Goal: Obtain resource: Download file/media

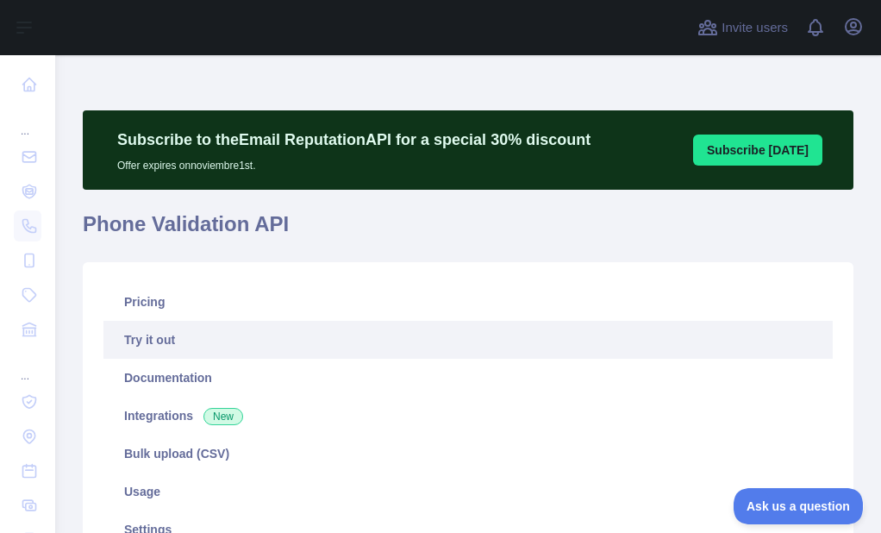
scroll to position [172, 0]
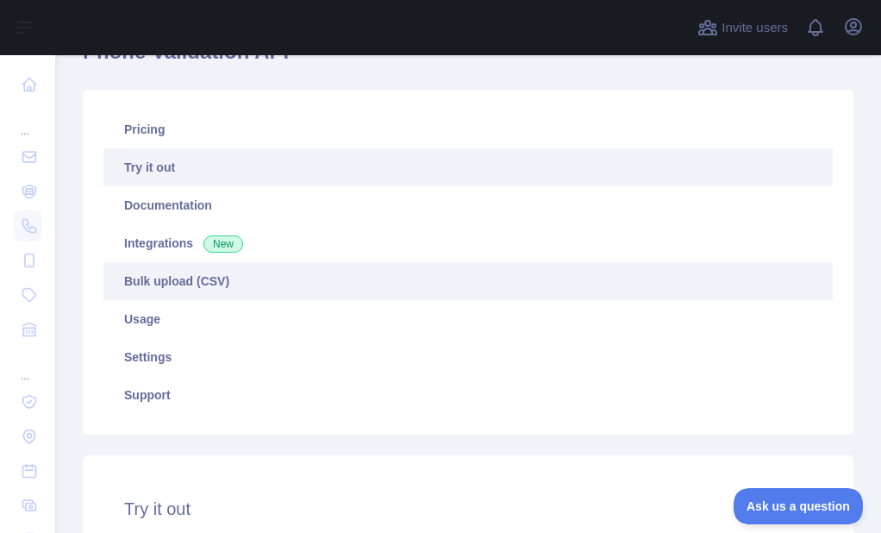
click at [170, 287] on link "Bulk upload (CSV)" at bounding box center [467, 281] width 729 height 38
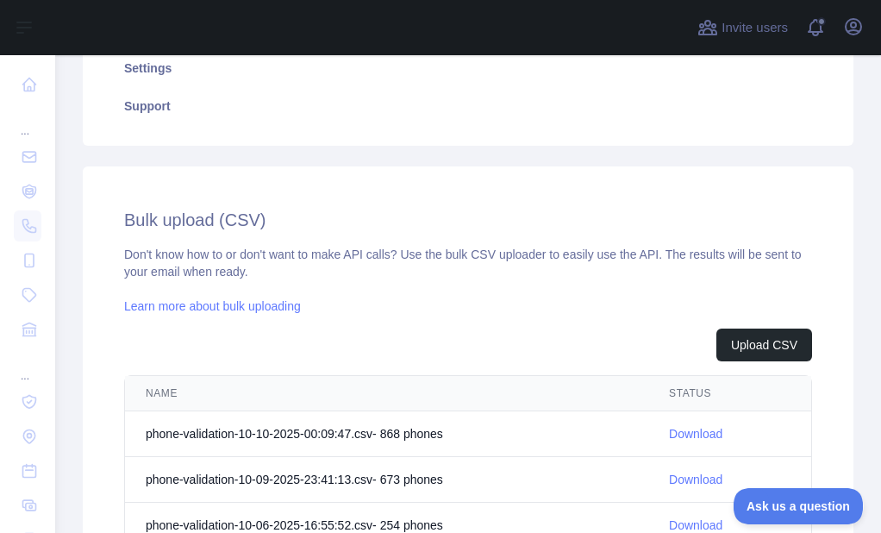
scroll to position [431, 0]
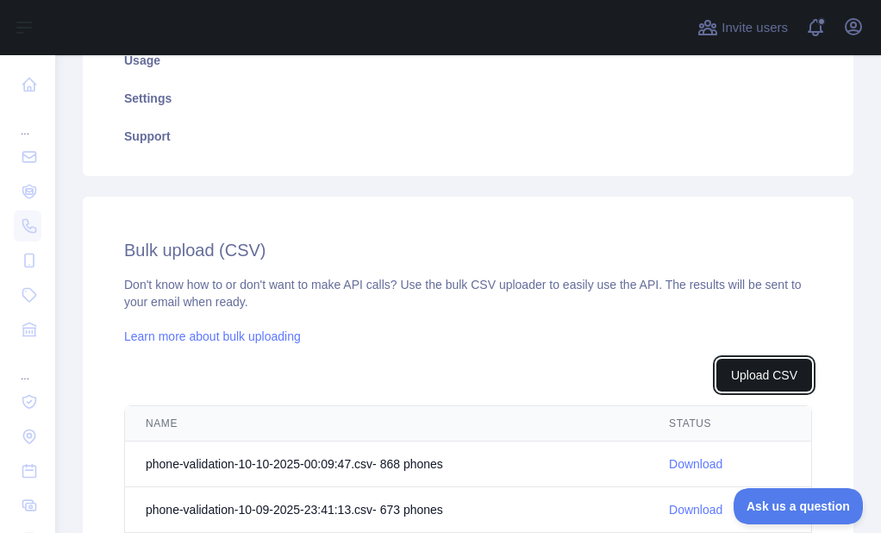
click at [753, 375] on button "Upload CSV" at bounding box center [764, 375] width 96 height 33
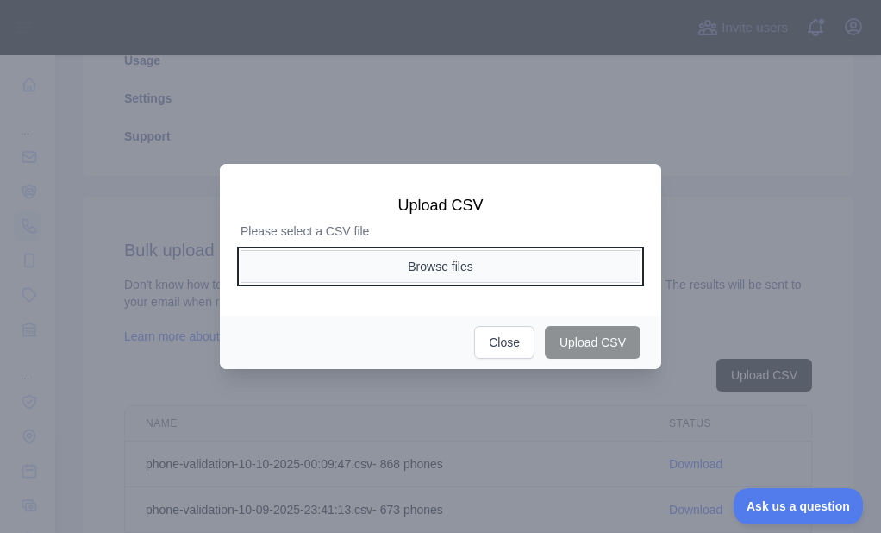
click at [418, 268] on button "Browse files" at bounding box center [441, 266] width 400 height 33
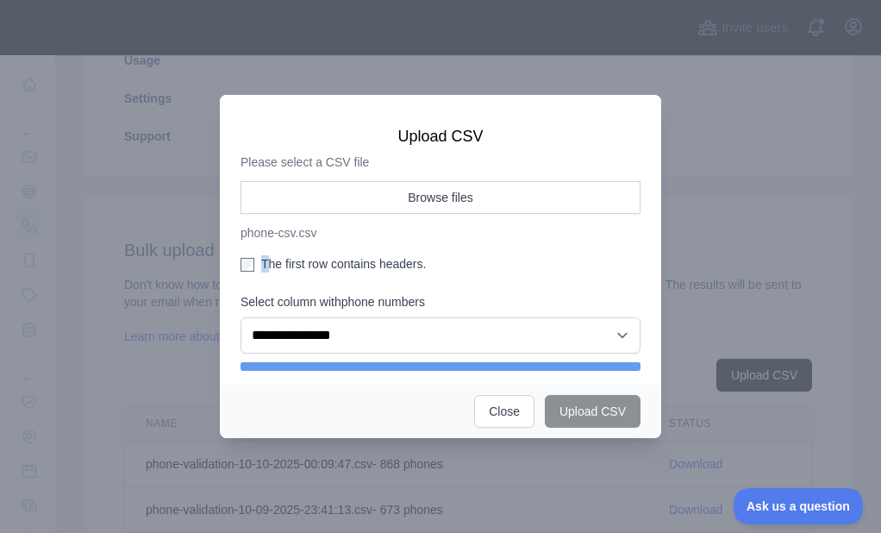
click at [268, 265] on label "The first row contains headers." at bounding box center [441, 263] width 400 height 17
click at [278, 259] on label "The first row contains headers." at bounding box center [441, 263] width 400 height 17
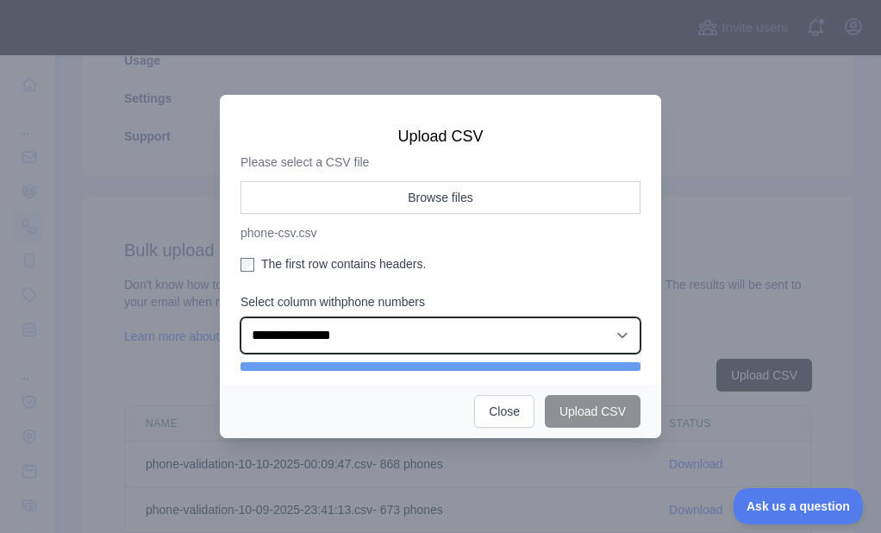
click at [290, 331] on select "**********" at bounding box center [441, 335] width 400 height 36
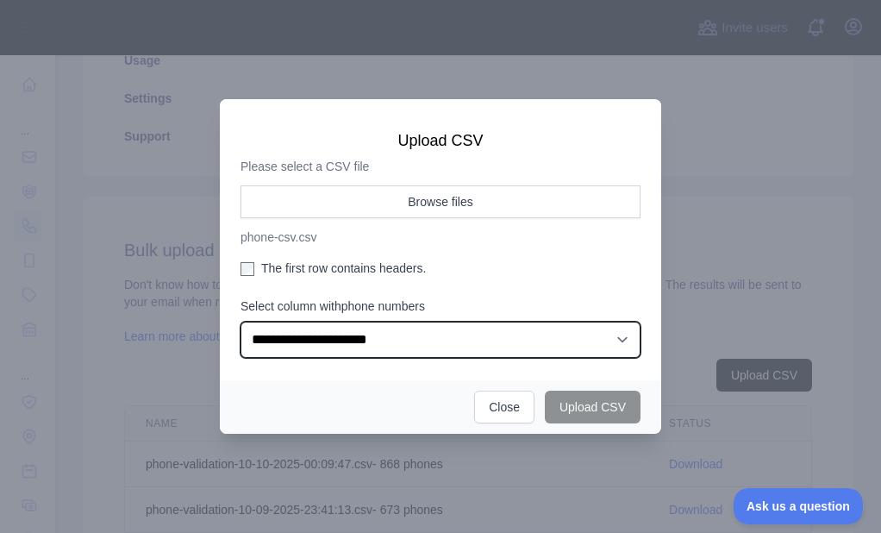
click at [241, 322] on select "**********" at bounding box center [441, 340] width 400 height 36
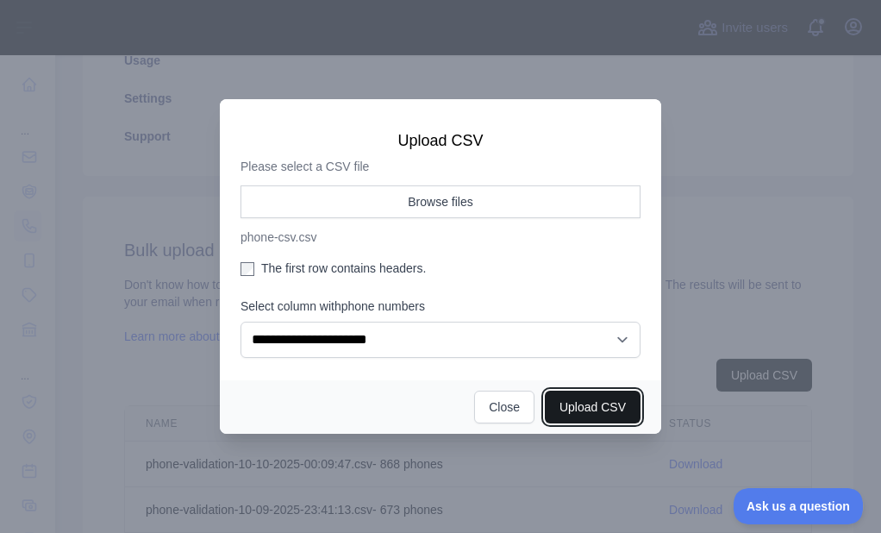
click at [596, 411] on button "Upload CSV" at bounding box center [593, 406] width 96 height 33
select select "**"
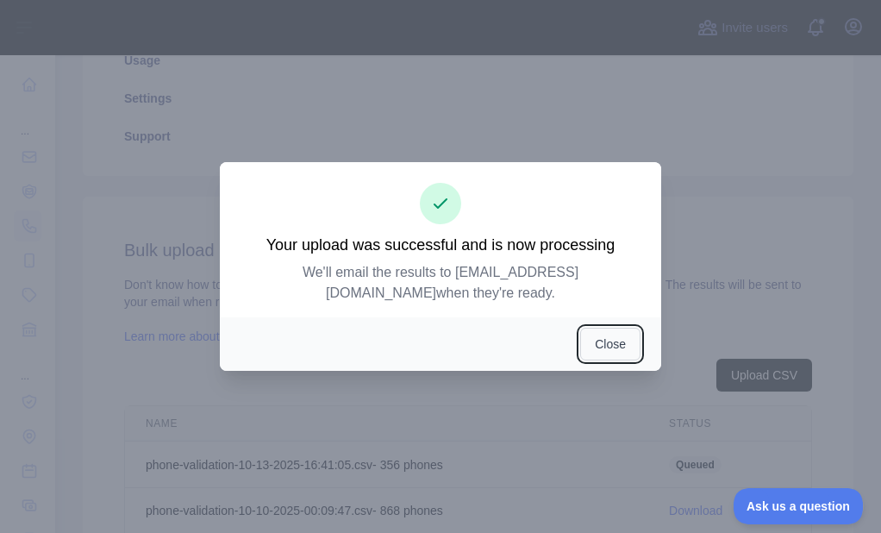
click at [616, 345] on button "Close" at bounding box center [610, 344] width 60 height 33
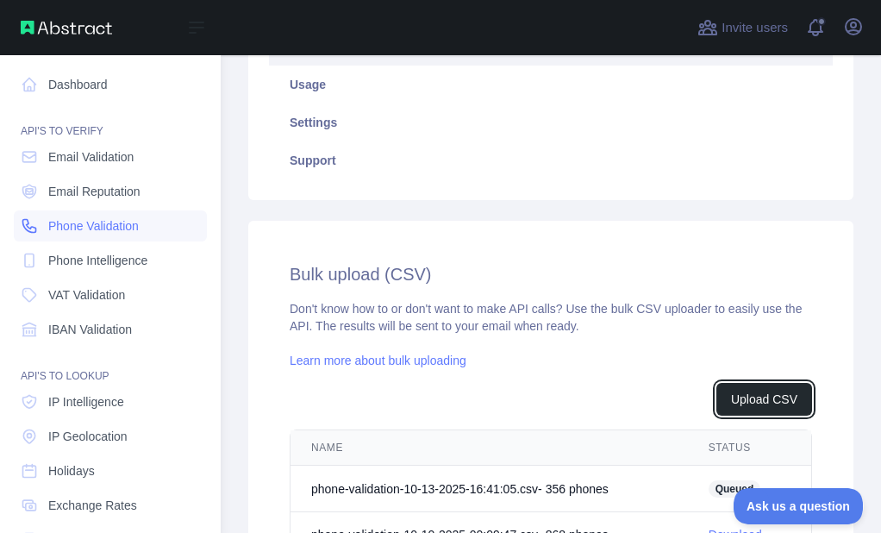
scroll to position [455, 0]
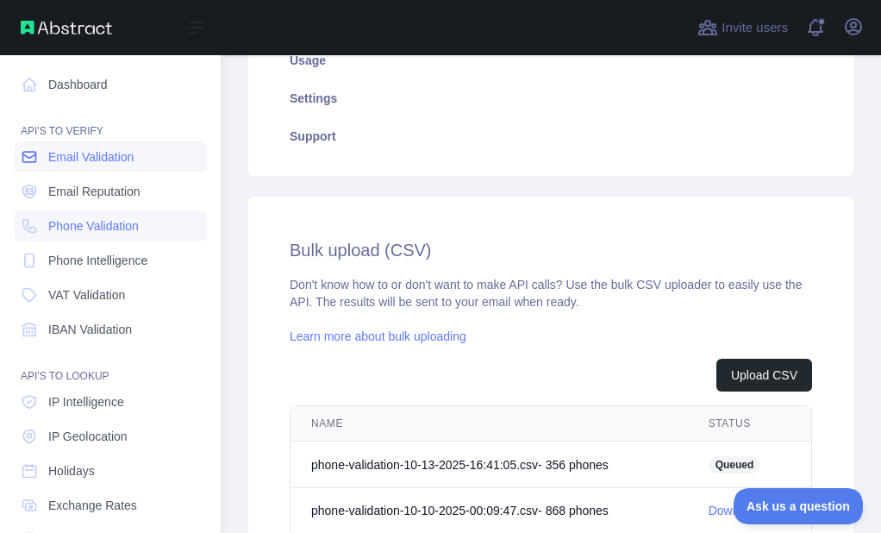
click at [53, 158] on span "Email Validation" at bounding box center [90, 156] width 85 height 17
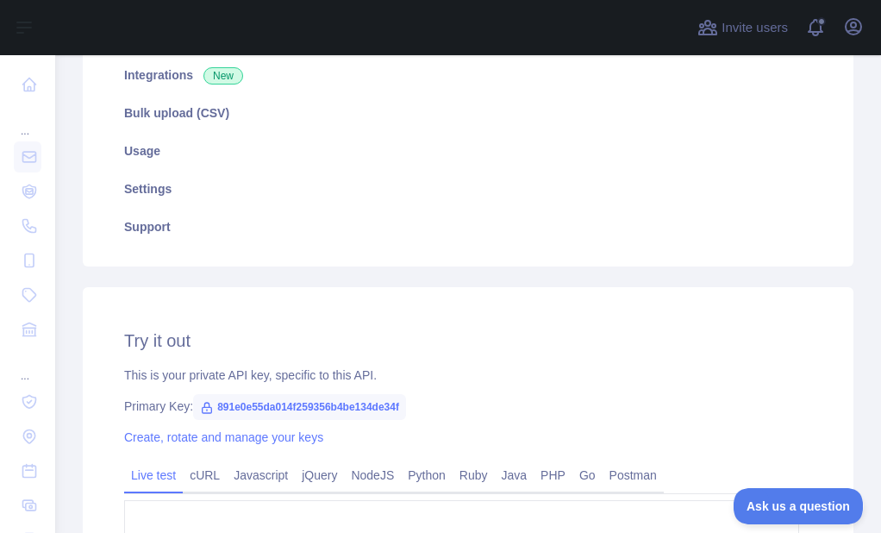
scroll to position [172, 0]
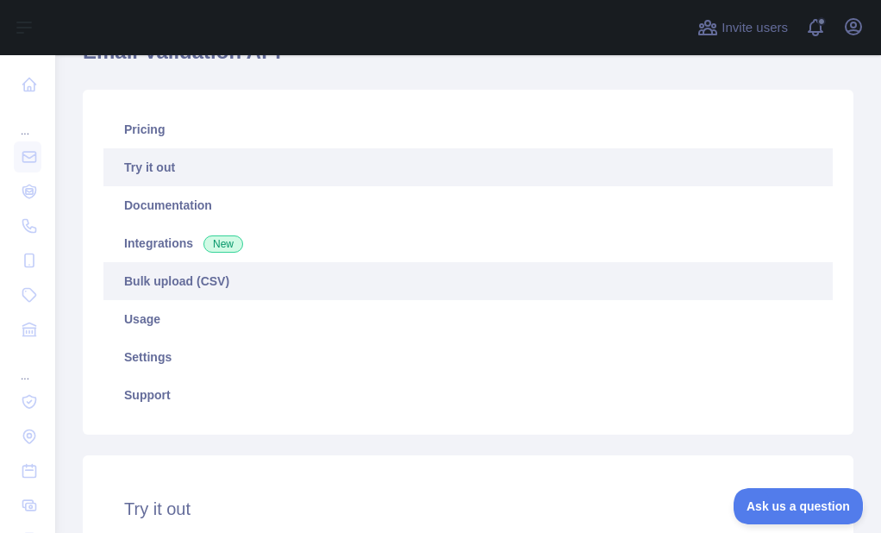
click at [185, 271] on link "Bulk upload (CSV)" at bounding box center [467, 281] width 729 height 38
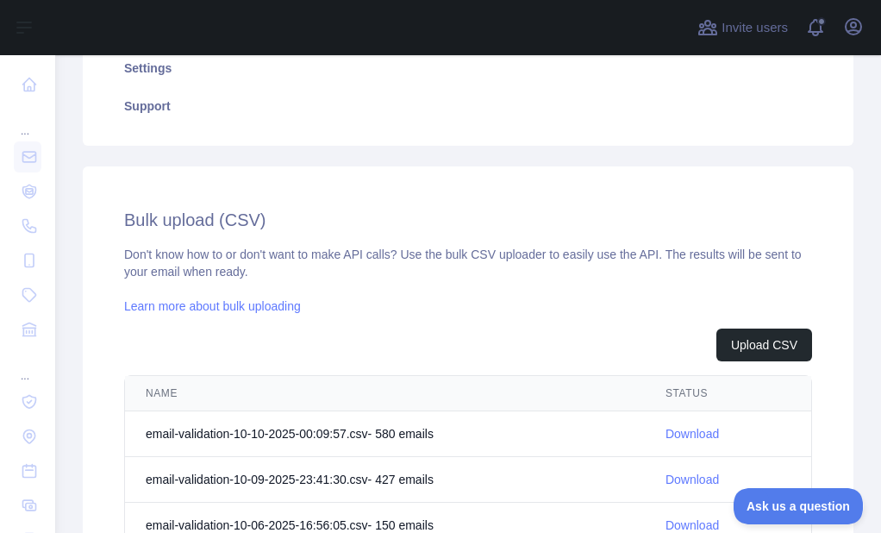
scroll to position [431, 0]
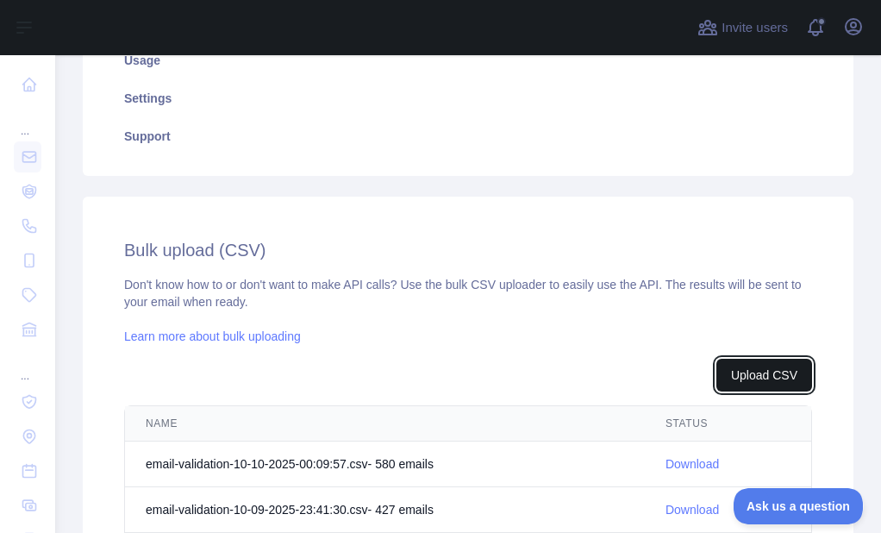
click at [728, 384] on button "Upload CSV" at bounding box center [764, 375] width 96 height 33
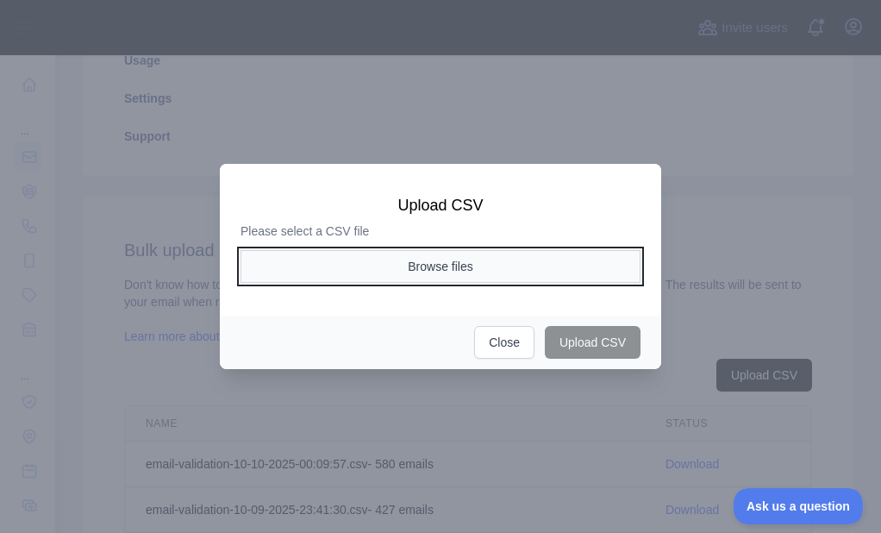
click at [362, 269] on button "Browse files" at bounding box center [441, 266] width 400 height 33
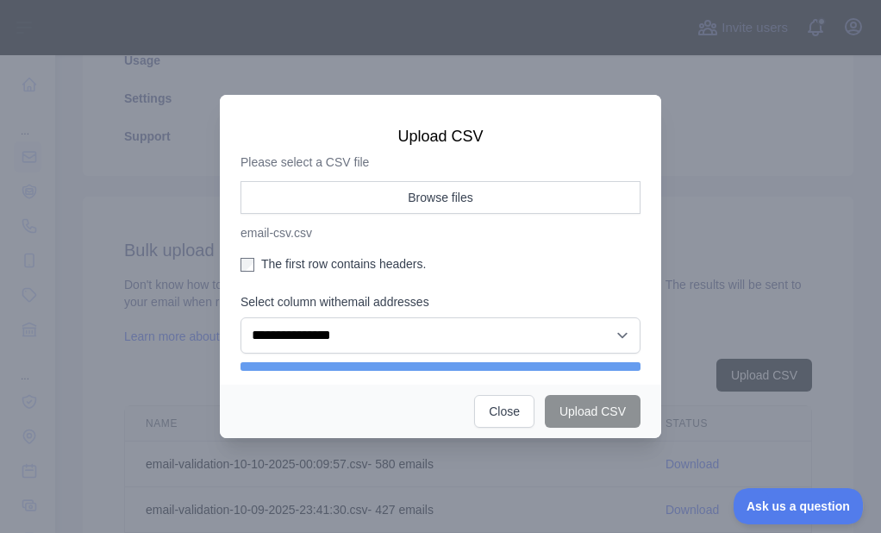
click at [290, 269] on label "The first row contains headers." at bounding box center [441, 263] width 400 height 17
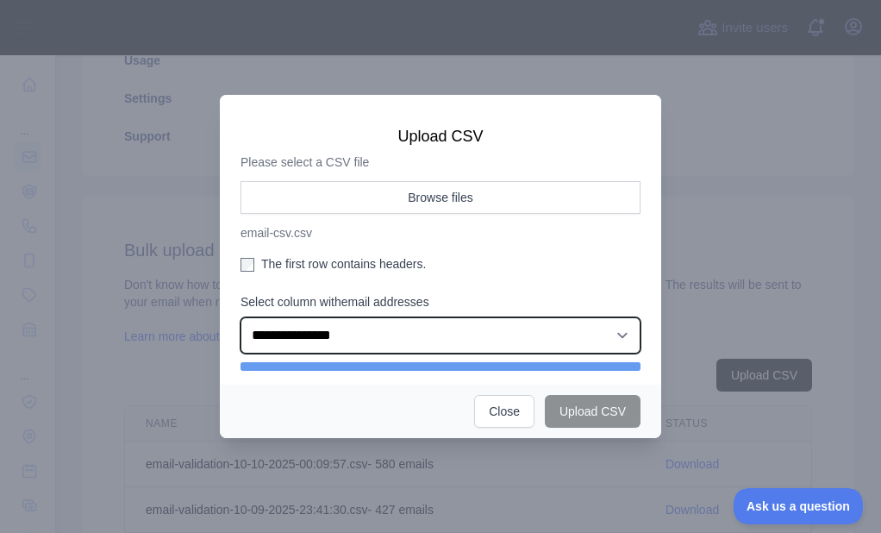
click at [291, 328] on select "**********" at bounding box center [441, 335] width 400 height 36
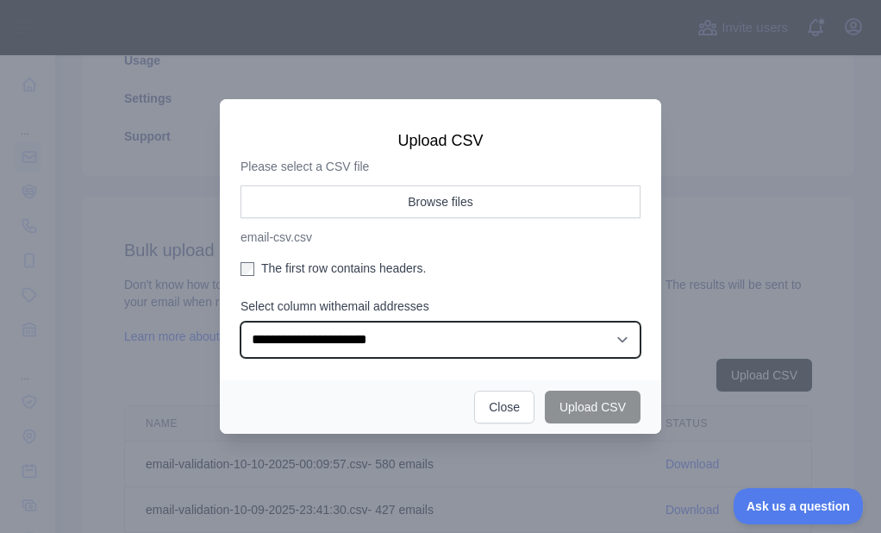
click at [241, 322] on select "**********" at bounding box center [441, 340] width 400 height 36
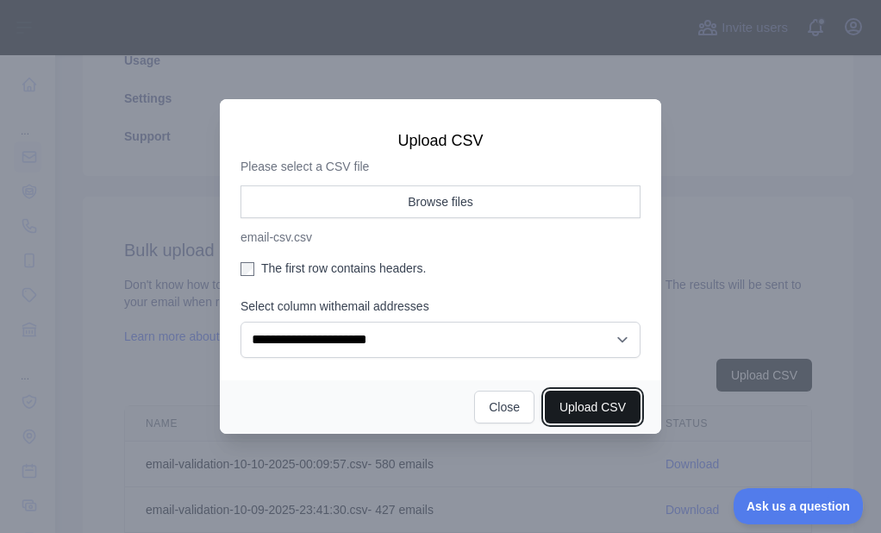
click at [568, 414] on button "Upload CSV" at bounding box center [593, 406] width 96 height 33
select select "**"
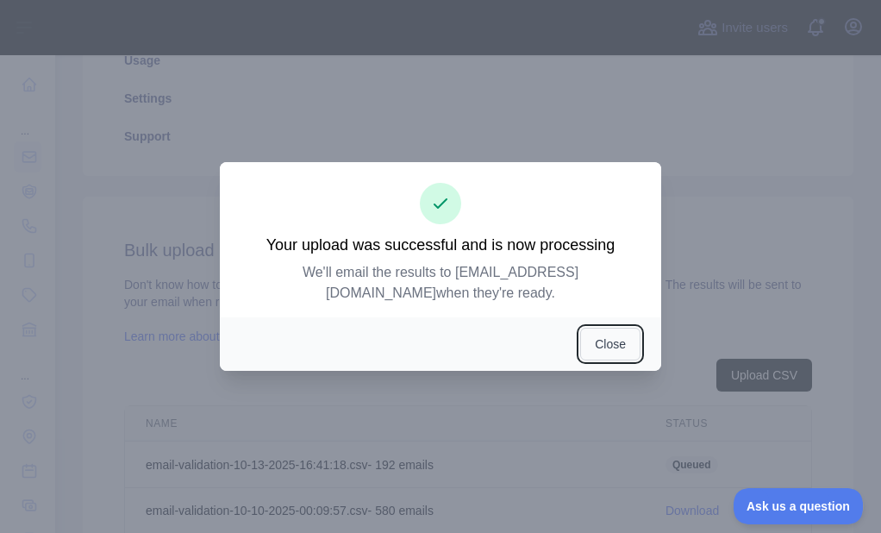
click at [597, 340] on button "Close" at bounding box center [610, 344] width 60 height 33
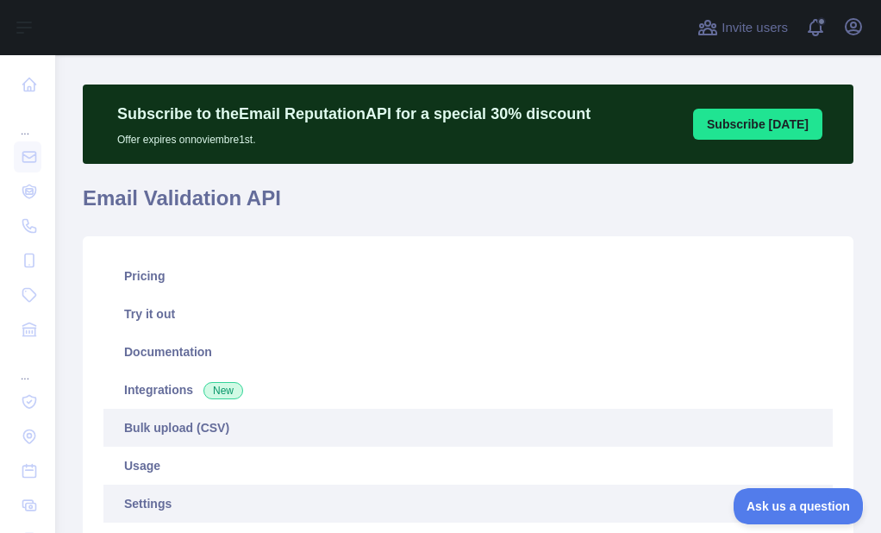
scroll to position [0, 0]
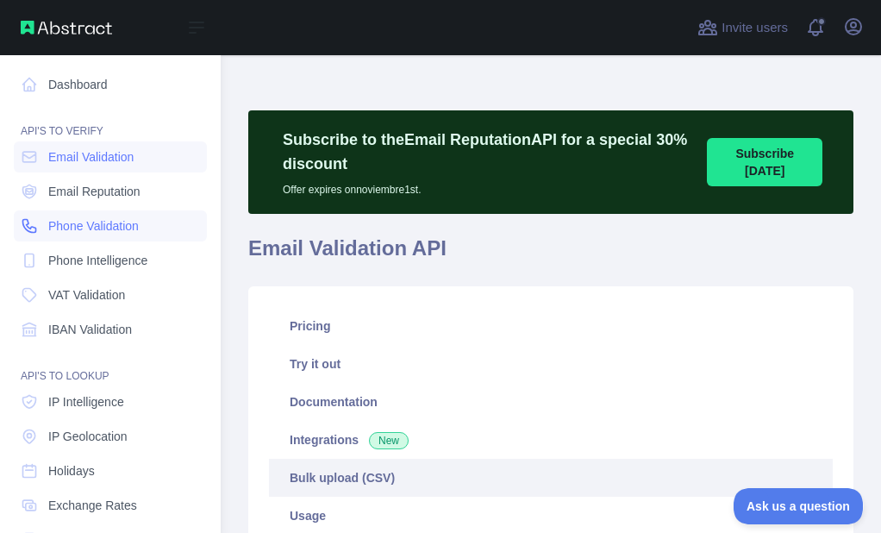
click at [39, 228] on link "Phone Validation" at bounding box center [110, 225] width 193 height 31
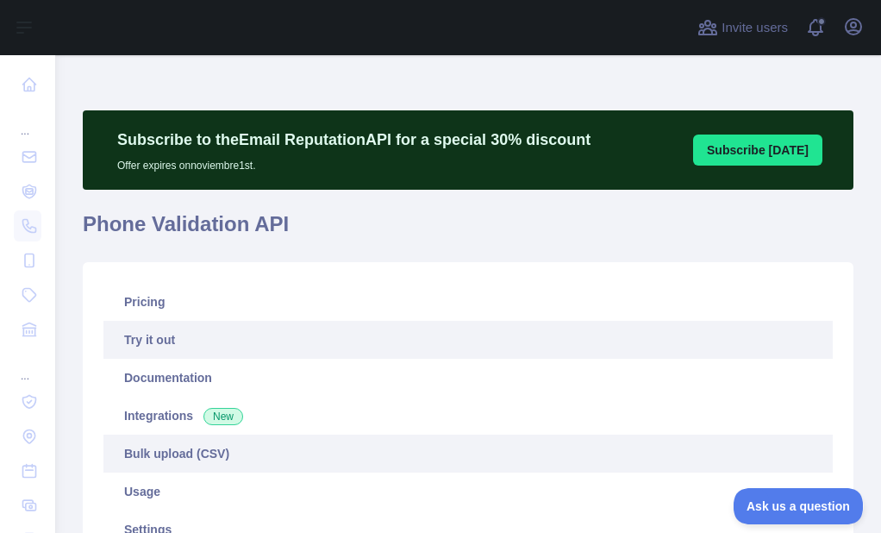
click at [175, 440] on link "Bulk upload (CSV)" at bounding box center [467, 453] width 729 height 38
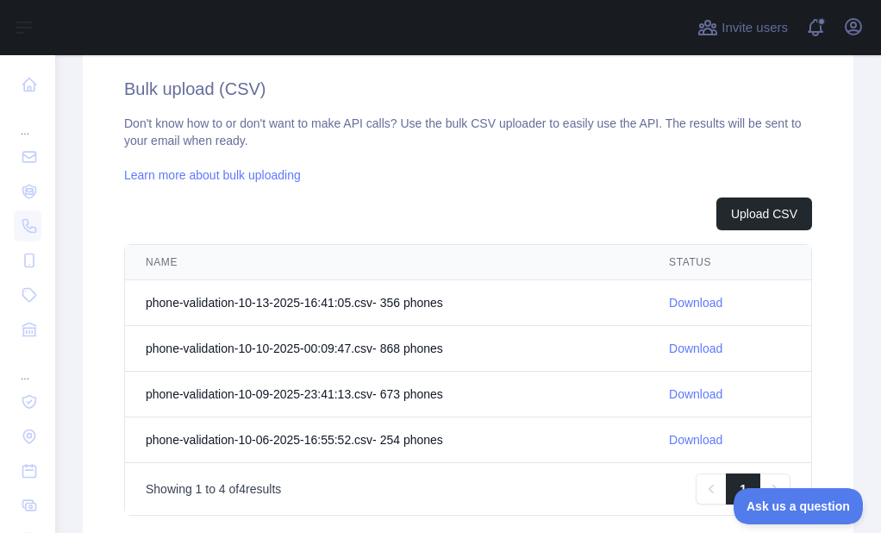
scroll to position [603, 0]
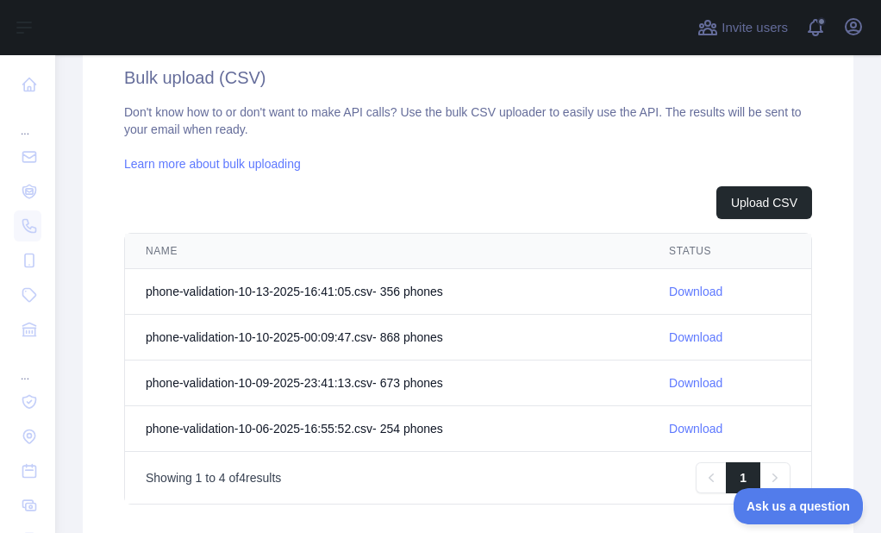
click at [679, 298] on link "Download" at bounding box center [695, 291] width 53 height 14
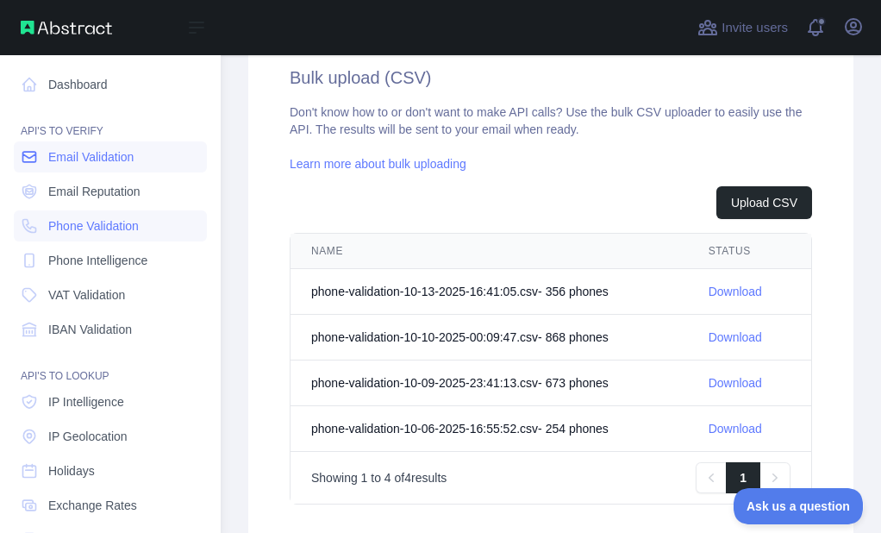
drag, startPoint x: 37, startPoint y: 161, endPoint x: 59, endPoint y: 160, distance: 22.4
click at [37, 161] on icon at bounding box center [29, 156] width 17 height 17
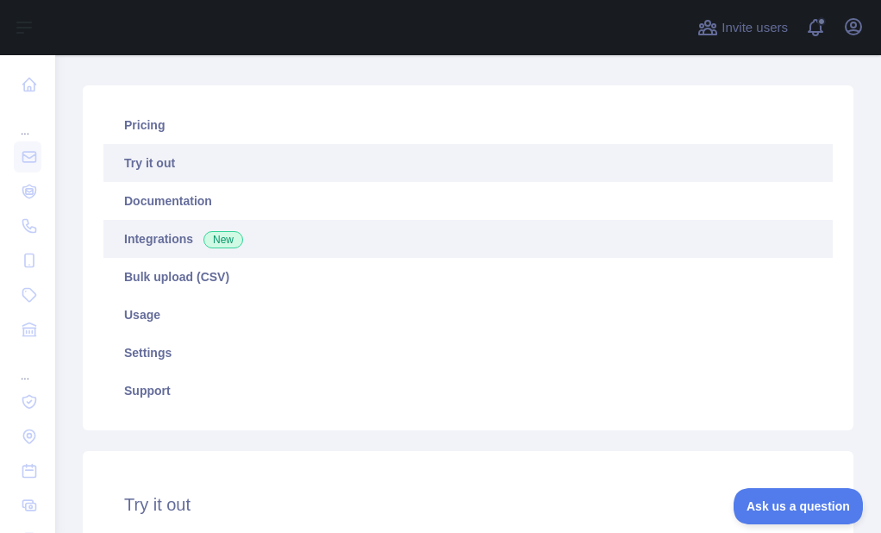
scroll to position [172, 0]
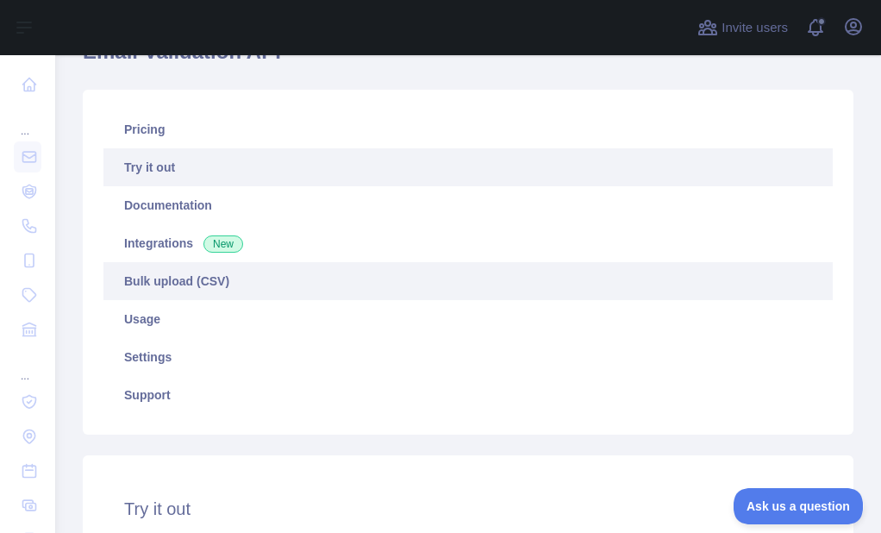
click at [166, 277] on link "Bulk upload (CSV)" at bounding box center [467, 281] width 729 height 38
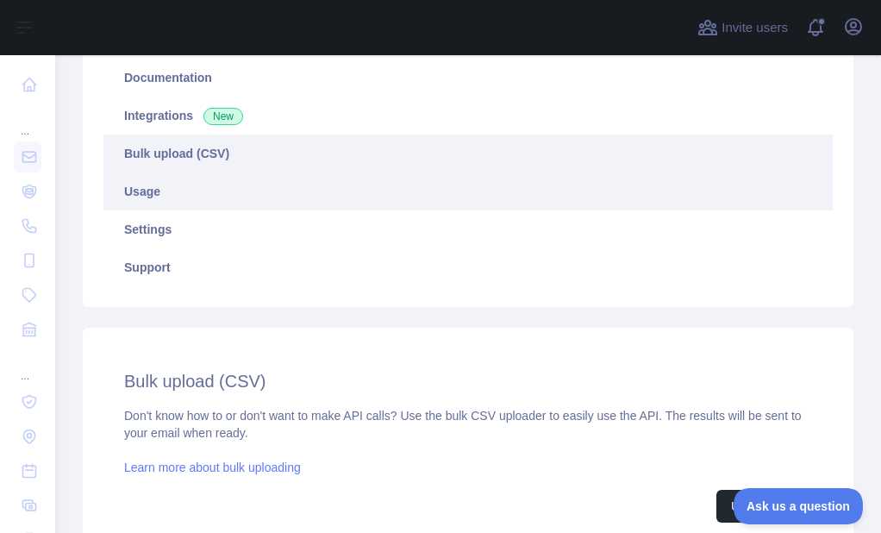
scroll to position [286, 0]
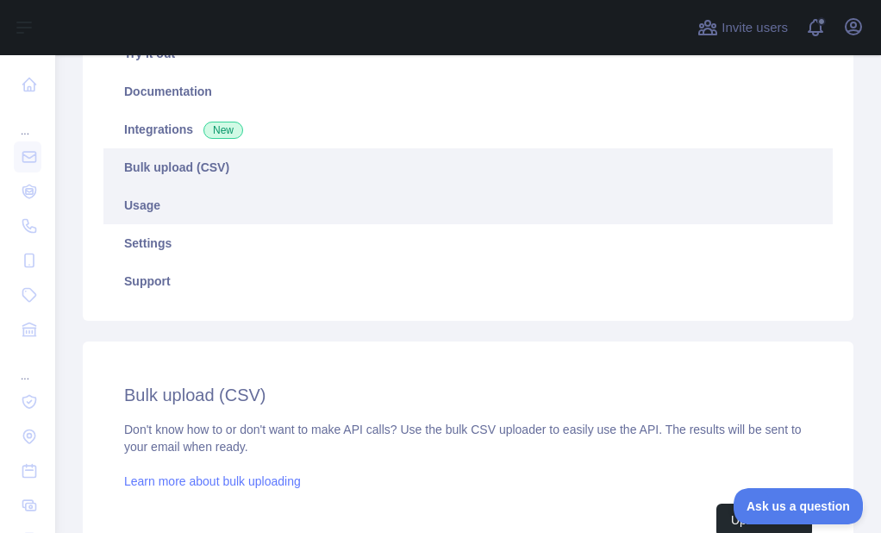
click at [154, 208] on link "Usage" at bounding box center [467, 205] width 729 height 38
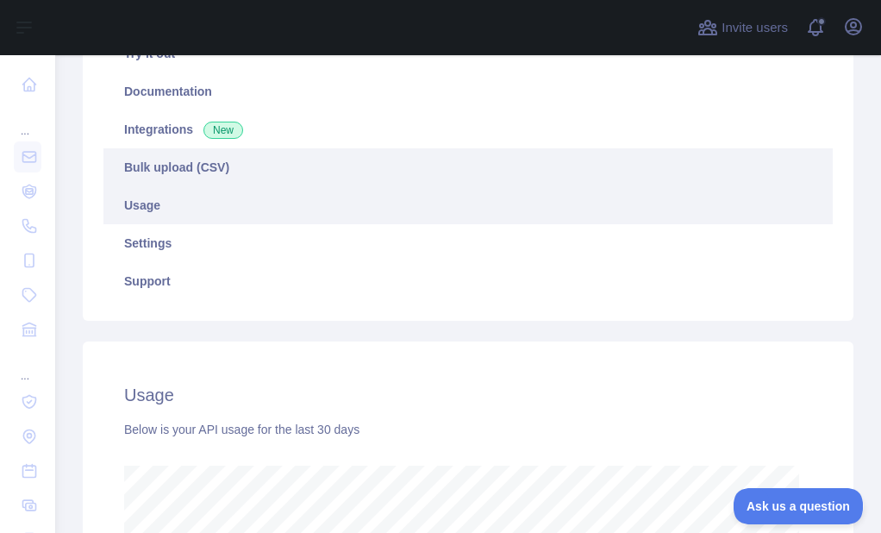
scroll to position [478, 813]
click at [178, 172] on link "Bulk upload (CSV)" at bounding box center [467, 167] width 729 height 38
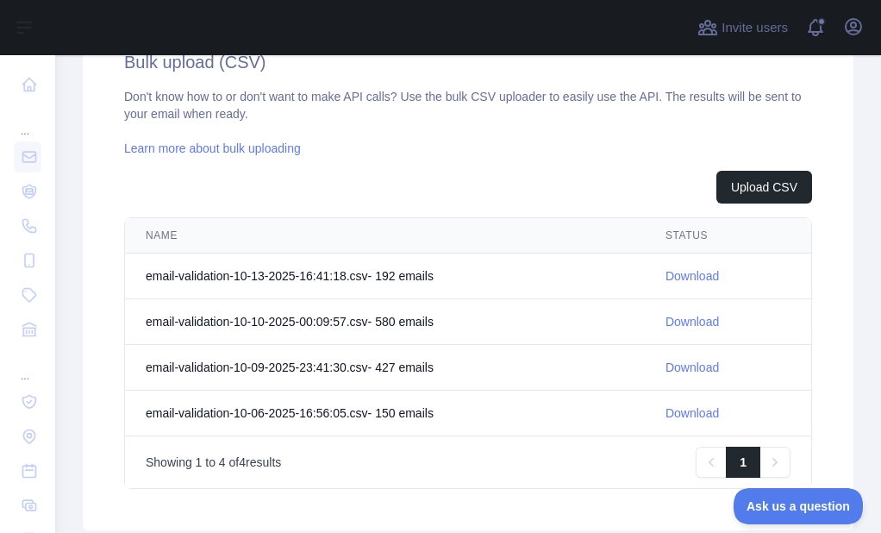
scroll to position [631, 0]
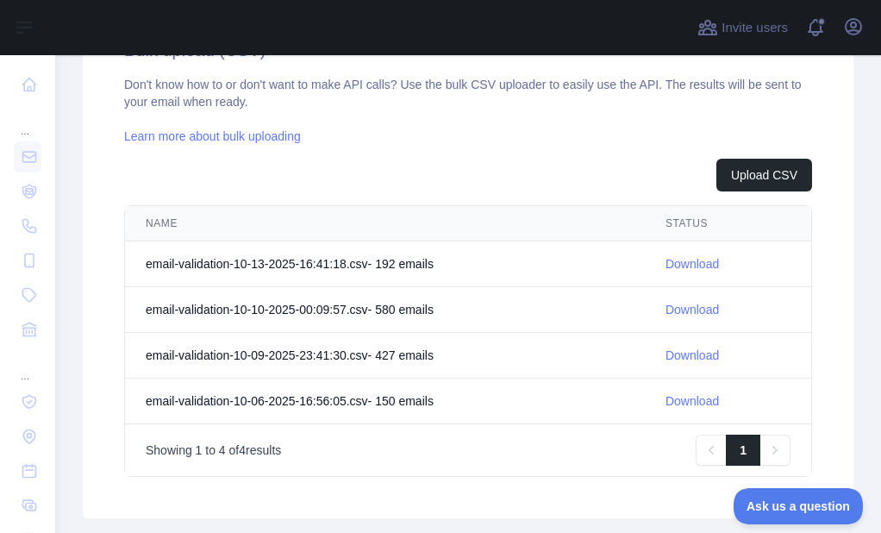
click at [672, 257] on link "Download" at bounding box center [691, 264] width 53 height 14
